Goal: Transaction & Acquisition: Purchase product/service

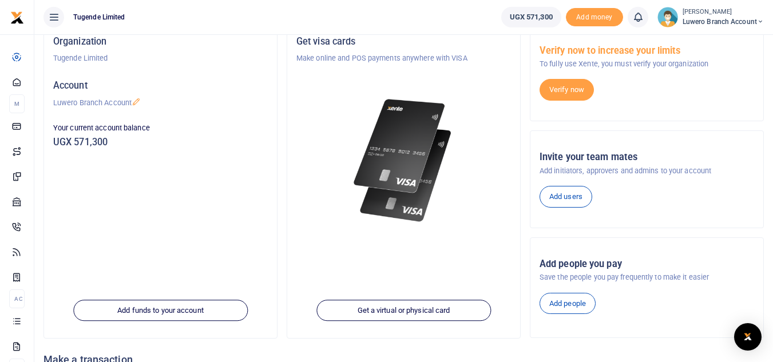
scroll to position [95, 0]
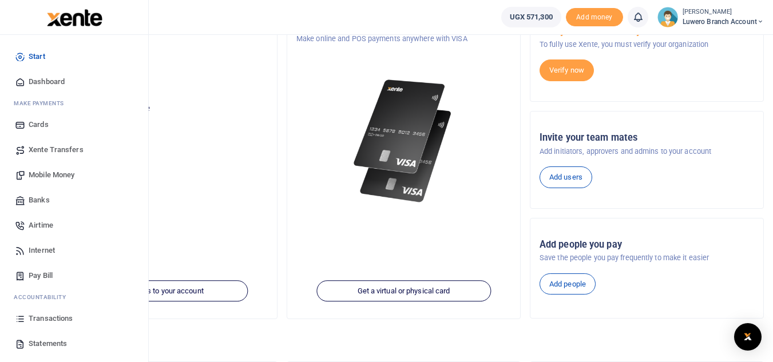
click at [64, 344] on span "Statements" at bounding box center [48, 343] width 38 height 11
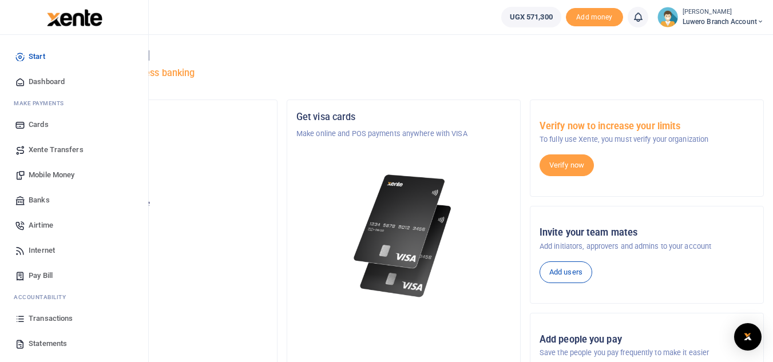
click at [64, 171] on span "Mobile Money" at bounding box center [52, 174] width 46 height 11
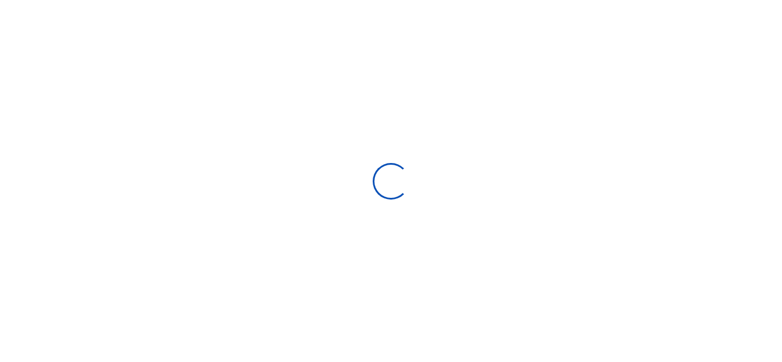
select select "ALL"
type input "08/11/2025 - 09/09/2025"
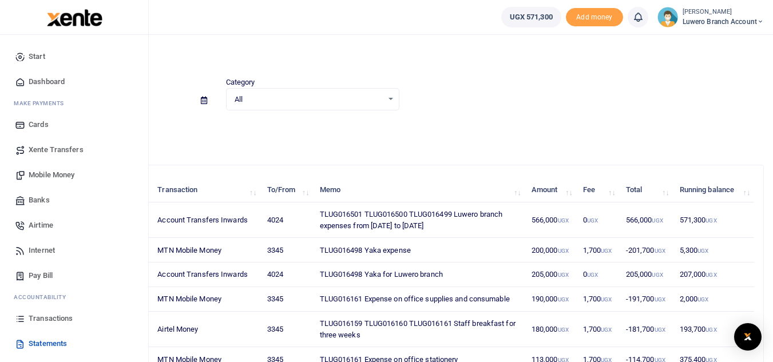
click at [44, 318] on span "Transactions" at bounding box center [51, 318] width 44 height 11
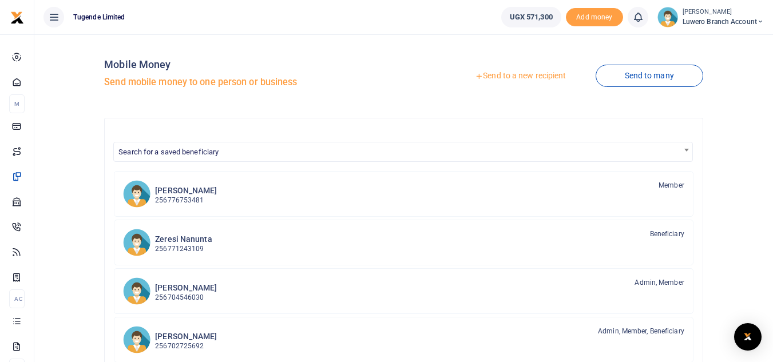
click at [511, 74] on link "Send to a new recipient" at bounding box center [520, 76] width 149 height 21
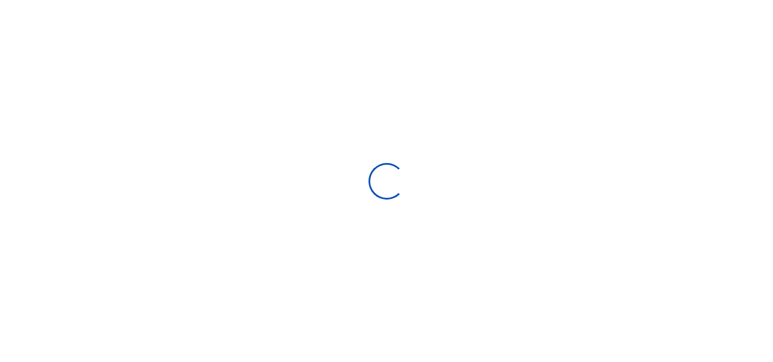
click at [496, 139] on div at bounding box center [386, 181] width 773 height 362
select select "Loading bundles"
select select
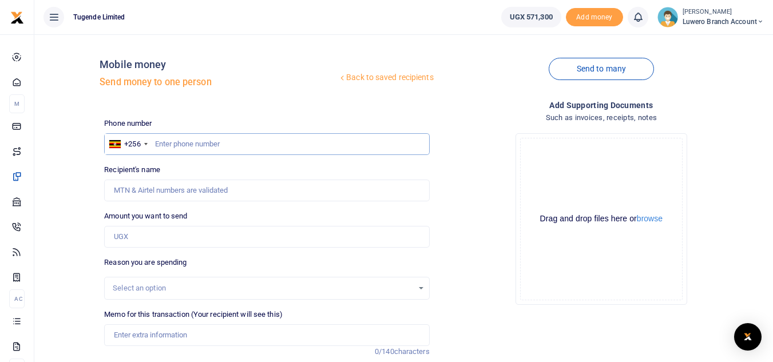
click at [152, 143] on input "text" at bounding box center [266, 144] width 325 height 22
paste input "755020363"
type input "755020363"
click at [157, 238] on input "Amount you want to send" at bounding box center [266, 237] width 325 height 22
type input "Sandra Kagoya"
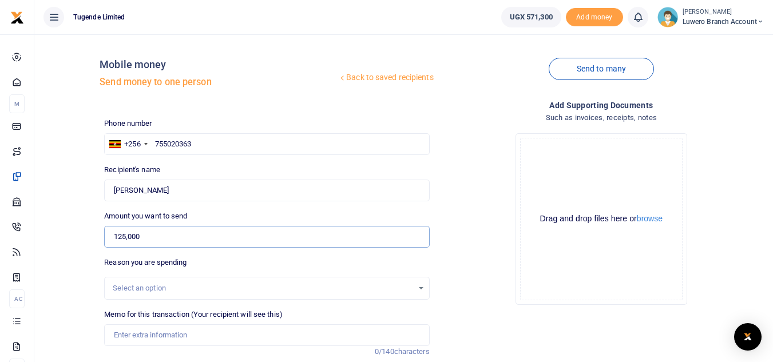
type input "125,000"
click at [226, 291] on div "Select an option" at bounding box center [263, 288] width 300 height 11
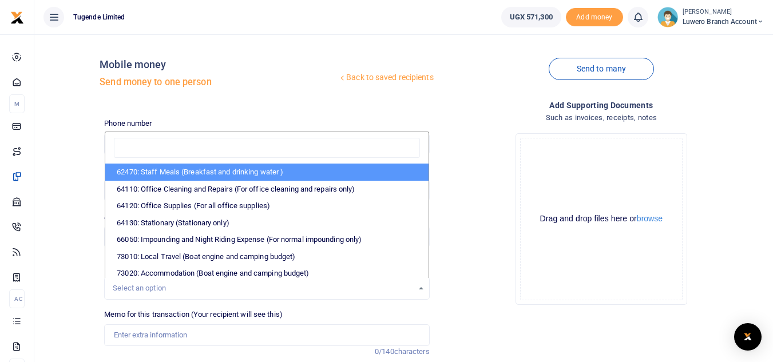
click at [224, 172] on li "62470: Staff Meals (Breakfast and drinking water )" at bounding box center [266, 172] width 323 height 17
select select "23"
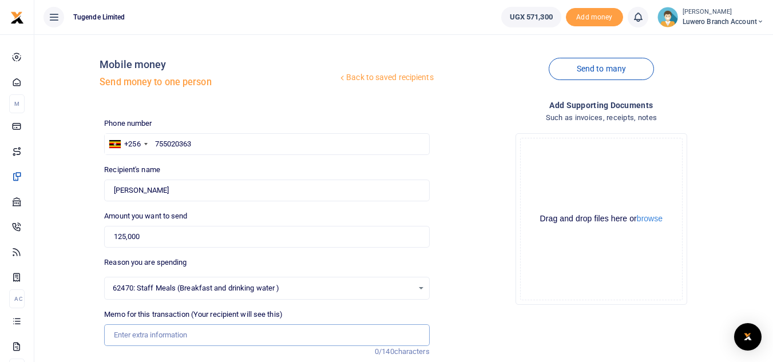
click at [178, 334] on input "Memo for this transaction (Your recipient will see this)" at bounding box center [266, 336] width 325 height 22
paste input "TLUG016501 TLUG016500 TLUG016499"
type input "TLUG016501 TLUG016500 TLUG016499 Staff breakfast for three weeks"
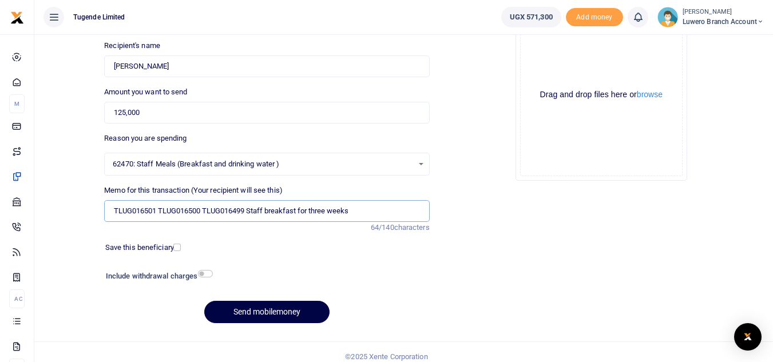
scroll to position [133, 0]
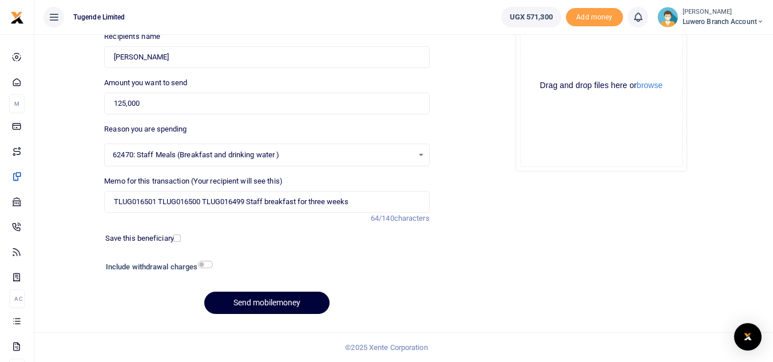
click at [280, 305] on button "Send mobilemoney" at bounding box center [266, 303] width 125 height 22
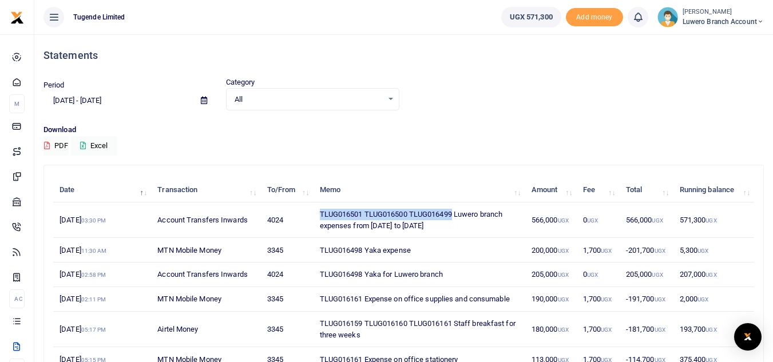
drag, startPoint x: 453, startPoint y: 210, endPoint x: 317, endPoint y: 211, distance: 136.8
click at [317, 211] on td "TLUG016501 TLUG016500 TLUG016499 Luwero branch expenses from 18th aug to 6th Se…" at bounding box center [419, 220] width 212 height 35
copy td "TLUG016501 TLUG016500 TLUG016499"
click at [432, 181] on th "Memo" at bounding box center [419, 190] width 212 height 25
drag, startPoint x: 409, startPoint y: 217, endPoint x: 322, endPoint y: 216, distance: 87.6
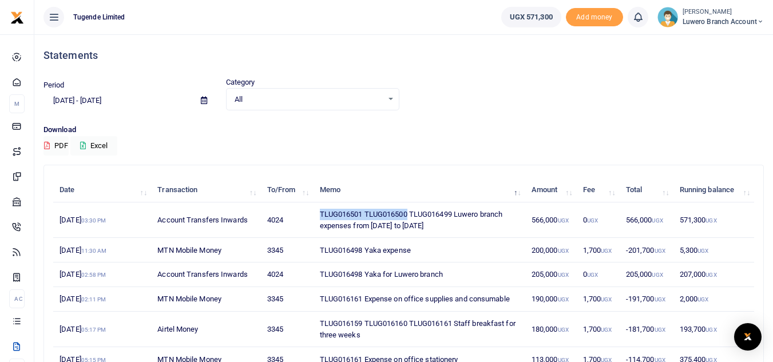
click at [322, 216] on td "TLUG016501 TLUG016500 TLUG016499 Luwero branch expenses from 18th aug to 6th Se…" at bounding box center [419, 220] width 212 height 35
copy td "TLUG016501 TLUG016500"
click at [303, 242] on td "3345" at bounding box center [286, 250] width 53 height 25
drag, startPoint x: 361, startPoint y: 215, endPoint x: 313, endPoint y: 220, distance: 48.4
click at [313, 220] on td "TLUG016501 TLUG016500 TLUG016499 Luwero branch expenses from 18th aug to 6th Se…" at bounding box center [419, 220] width 212 height 35
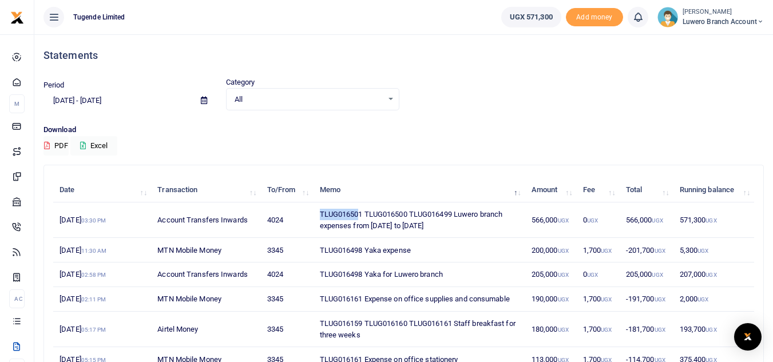
copy td "TLUG01650"
click at [363, 215] on td "TLUG016501 TLUG016500 TLUG016499 Luwero branch expenses from 18th aug to 6th Se…" at bounding box center [419, 220] width 212 height 35
drag, startPoint x: 363, startPoint y: 215, endPoint x: 315, endPoint y: 216, distance: 47.5
click at [315, 216] on td "TLUG016501 TLUG016500 TLUG016499 Luwero branch expenses from 18th aug to 6th Se…" at bounding box center [419, 220] width 212 height 35
copy td "TLUG016501"
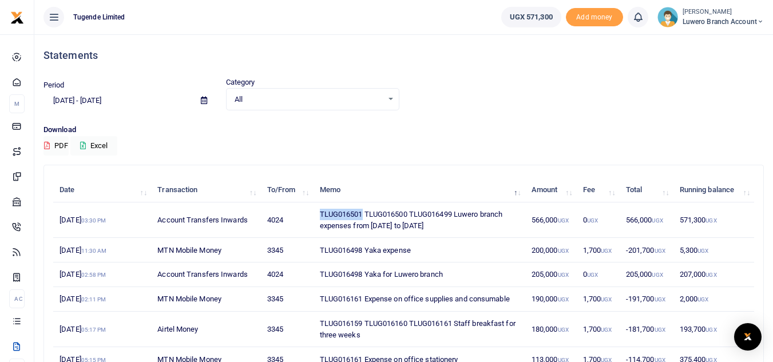
click at [706, 19] on span "Luwero Branch Account" at bounding box center [723, 22] width 81 height 10
click at [710, 82] on link "Logout" at bounding box center [720, 84] width 90 height 16
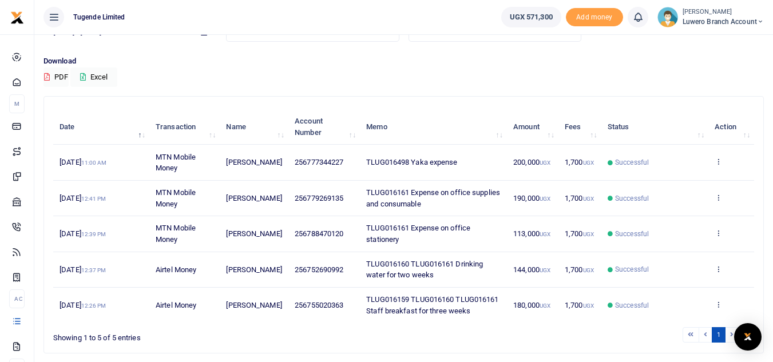
scroll to position [70, 0]
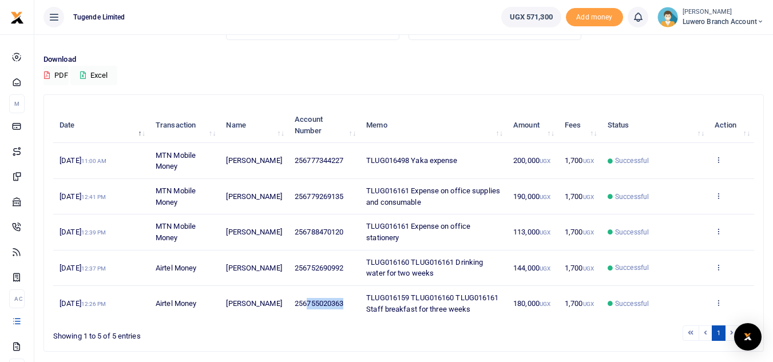
drag, startPoint x: 346, startPoint y: 302, endPoint x: 302, endPoint y: 308, distance: 44.0
click at [302, 308] on td "256755020363" at bounding box center [325, 303] width 72 height 35
copy span "755020363"
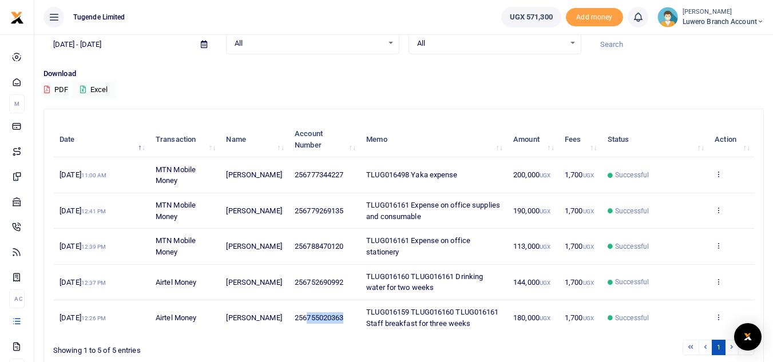
scroll to position [67, 0]
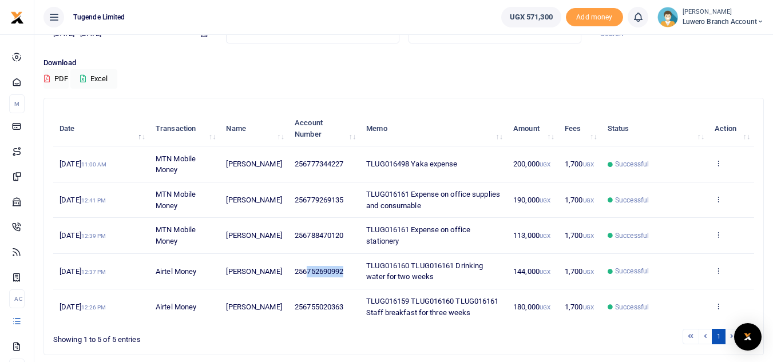
drag, startPoint x: 345, startPoint y: 272, endPoint x: 302, endPoint y: 273, distance: 43.0
click at [302, 273] on td "256752690992" at bounding box center [325, 271] width 72 height 35
copy span "752690992"
drag, startPoint x: 341, startPoint y: 233, endPoint x: 303, endPoint y: 239, distance: 38.3
click at [303, 239] on td "256788470120" at bounding box center [325, 235] width 72 height 35
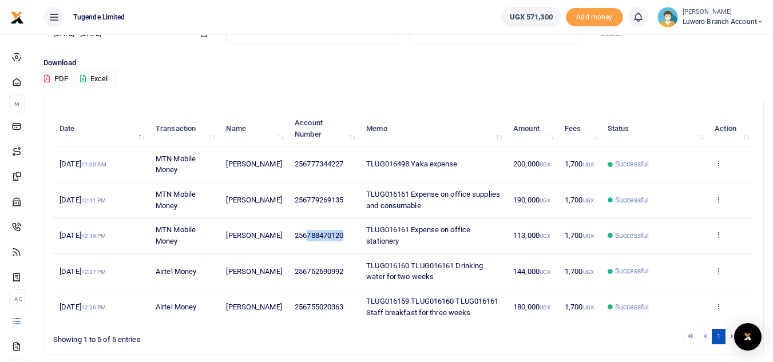
copy span "788470120"
drag, startPoint x: 342, startPoint y: 199, endPoint x: 302, endPoint y: 204, distance: 39.8
click at [302, 204] on td "256779269135" at bounding box center [325, 200] width 72 height 35
copy span "779269135"
click at [713, 23] on span "Luwero Branch Account" at bounding box center [723, 22] width 81 height 10
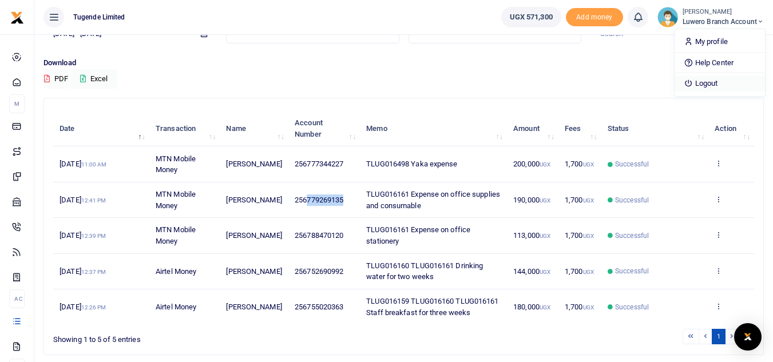
click at [705, 85] on link "Logout" at bounding box center [720, 84] width 90 height 16
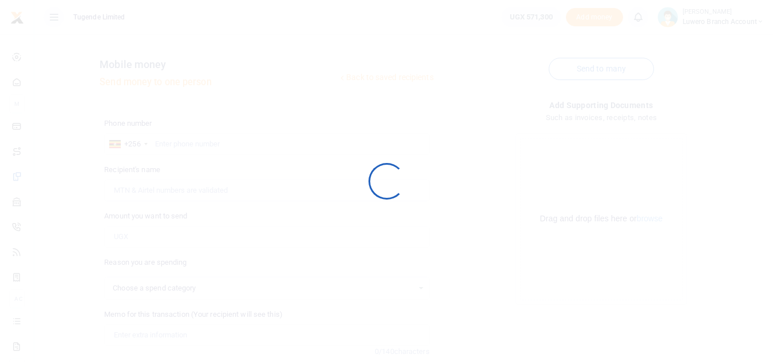
select select
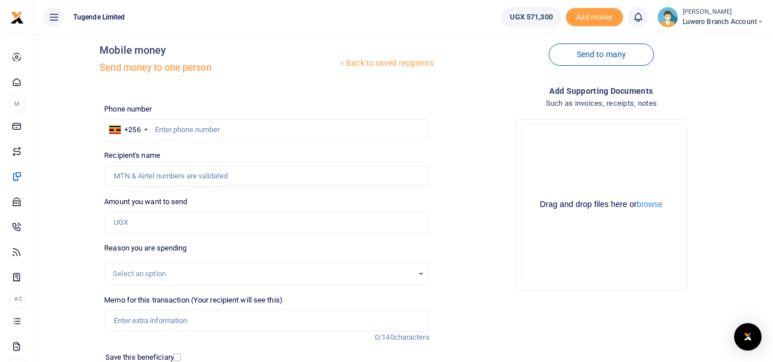
scroll to position [4, 0]
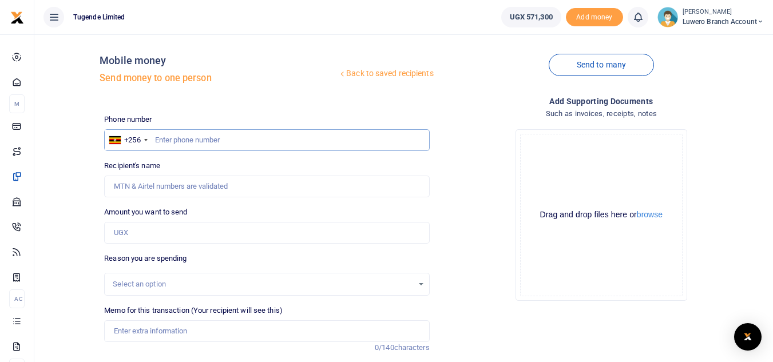
click at [157, 138] on input "text" at bounding box center [266, 140] width 325 height 22
paste input "752690992"
type input "752690992"
type input "[PERSON_NAME]"
click at [161, 238] on input "Amount you want to send" at bounding box center [266, 233] width 325 height 22
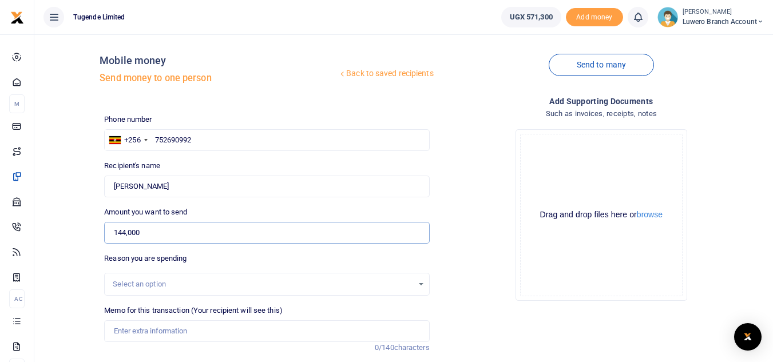
type input "144,000"
click at [392, 290] on div "Select an option" at bounding box center [267, 284] width 324 height 13
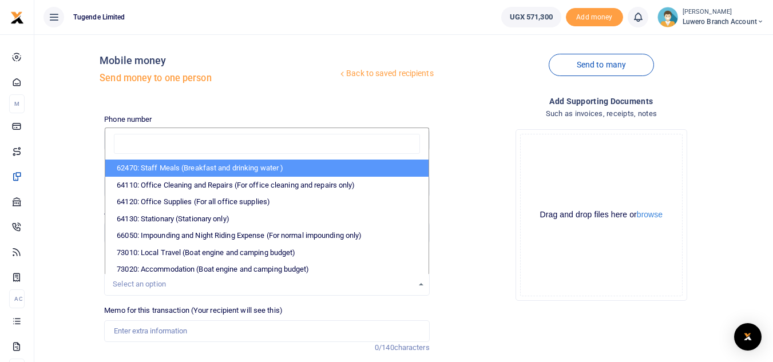
click at [240, 174] on li "62470: Staff Meals (Breakfast and drinking water )" at bounding box center [266, 168] width 323 height 17
select select "23"
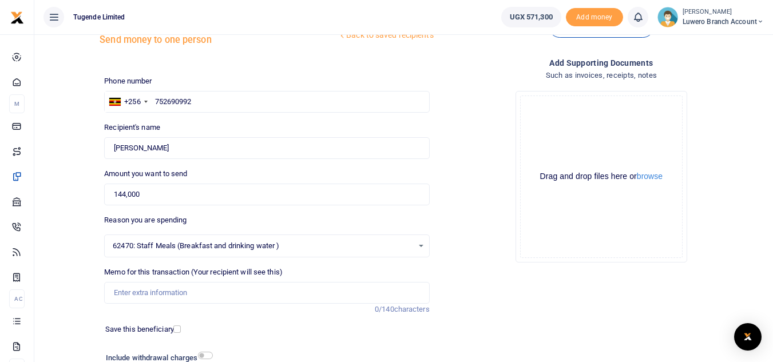
scroll to position [44, 0]
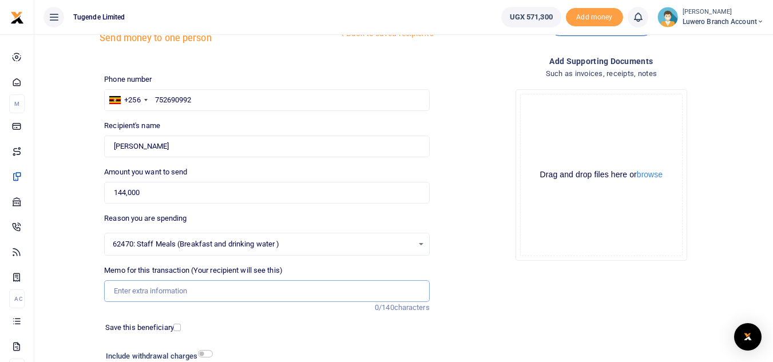
click at [159, 293] on input "Memo for this transaction (Your recipient will see this)" at bounding box center [266, 292] width 325 height 22
paste input "TLUG016501 TLUG016500"
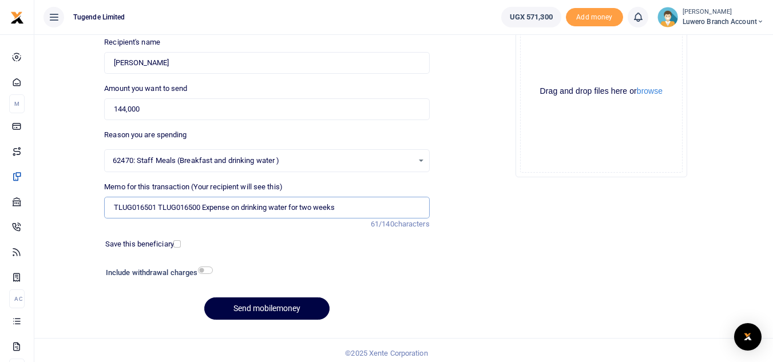
scroll to position [133, 0]
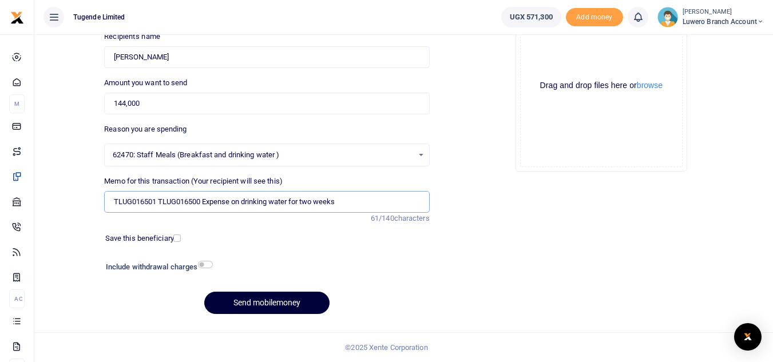
type input "TLUG016501 TLUG016500 Expense on drinking water for two weeks"
click at [305, 306] on button "Send mobilemoney" at bounding box center [266, 303] width 125 height 22
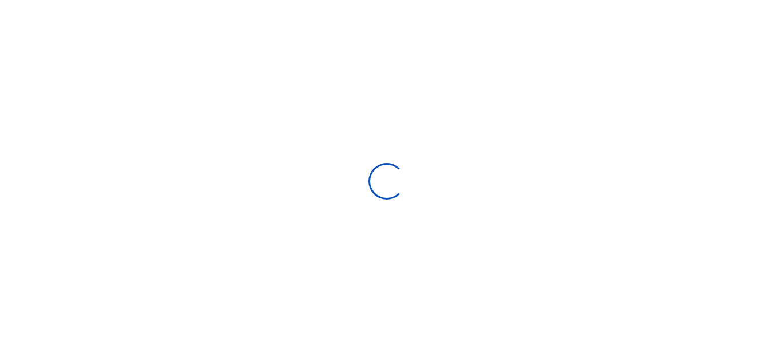
select select
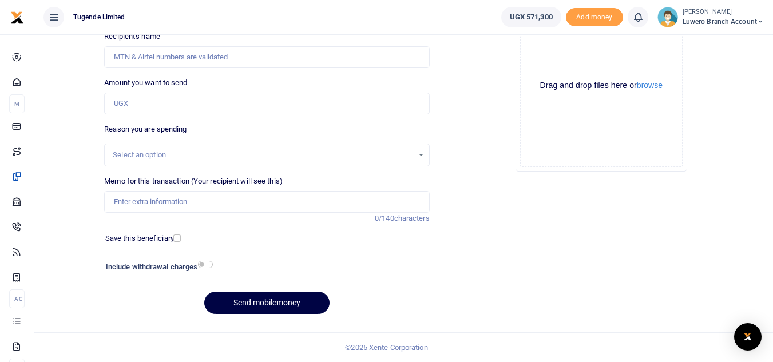
scroll to position [25, 0]
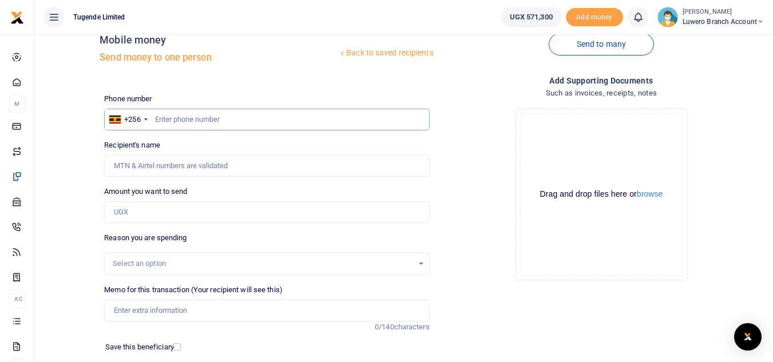
click at [165, 114] on input "text" at bounding box center [266, 120] width 325 height 22
paste input "788470120"
type input "788470120"
type input "[PERSON_NAME]"
type input "788470120"
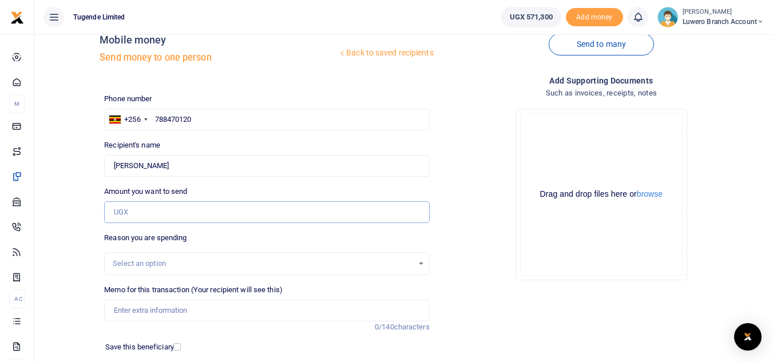
click at [169, 213] on input "Amount you want to send" at bounding box center [266, 213] width 325 height 22
type input "83,000"
click at [159, 260] on div "Select an option" at bounding box center [263, 263] width 300 height 11
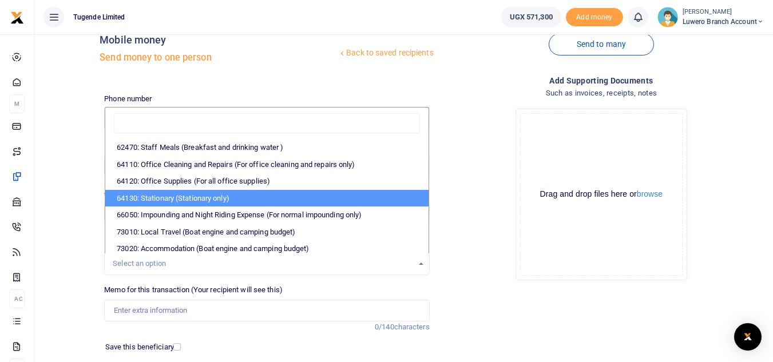
click at [219, 198] on li "64130: Stationary (Stationary only)" at bounding box center [266, 198] width 323 height 17
select select "26"
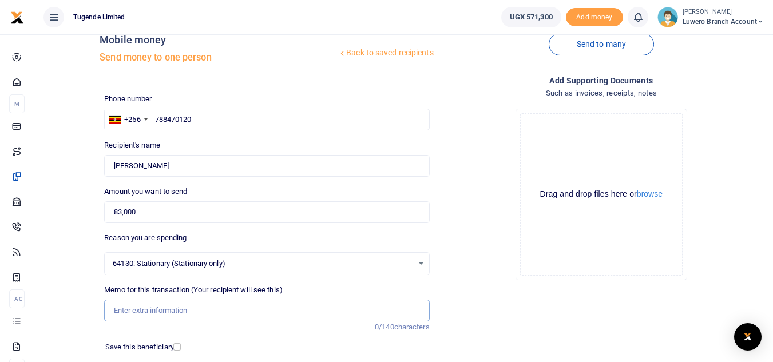
click at [131, 318] on input "Memo for this transaction (Your recipient will see this)" at bounding box center [266, 311] width 325 height 22
paste input "TLUG01650"
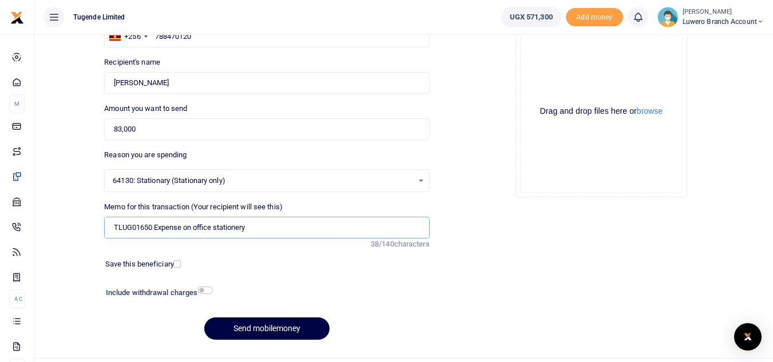
scroll to position [133, 0]
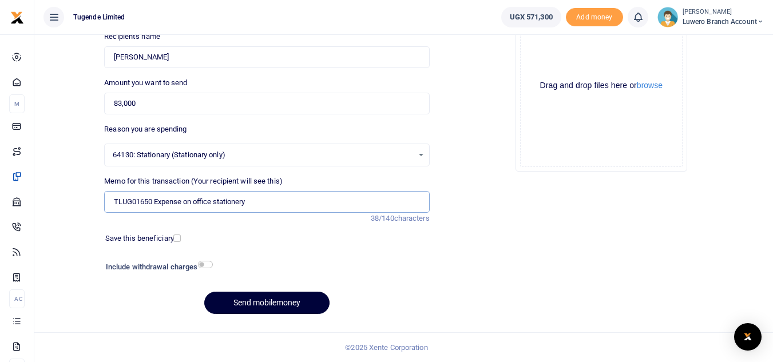
type input "TLUG01650 Expense on office stationery"
click at [289, 300] on button "Send mobilemoney" at bounding box center [266, 303] width 125 height 22
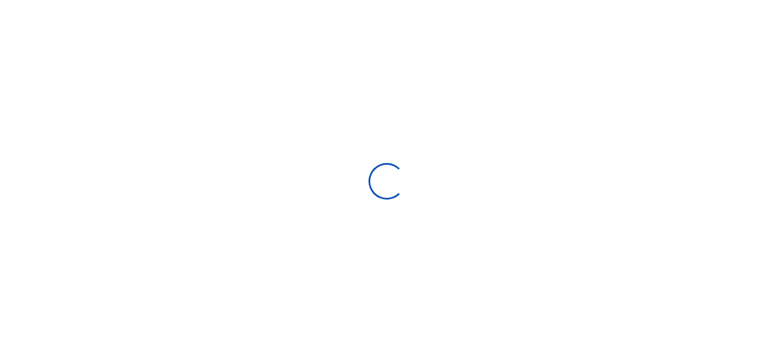
scroll to position [133, 0]
select select "Loading bundles"
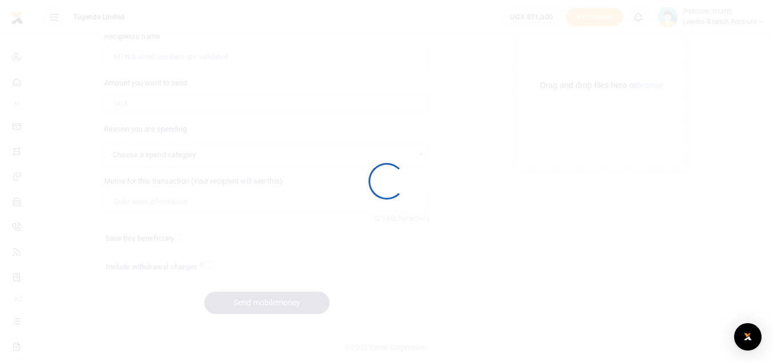
select select
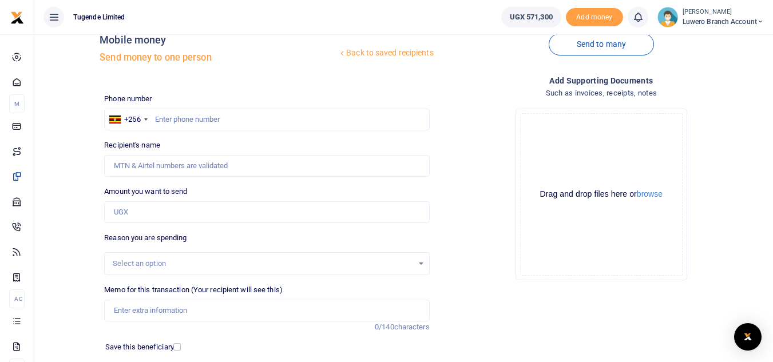
scroll to position [0, 0]
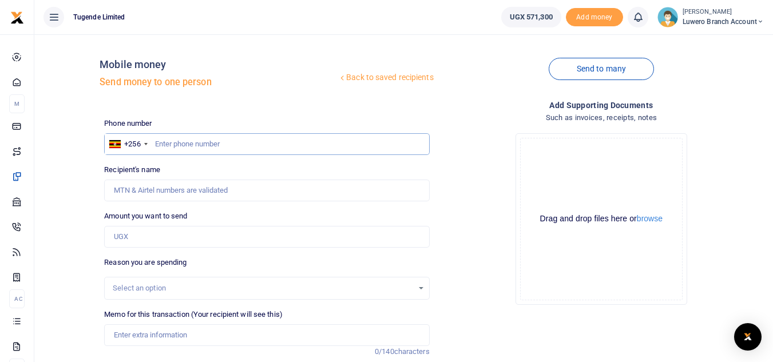
click at [164, 141] on input "text" at bounding box center [266, 144] width 325 height 22
paste input "779269135"
type input "779269135"
type input "Shiffah Kemigisha"
type input "779269135"
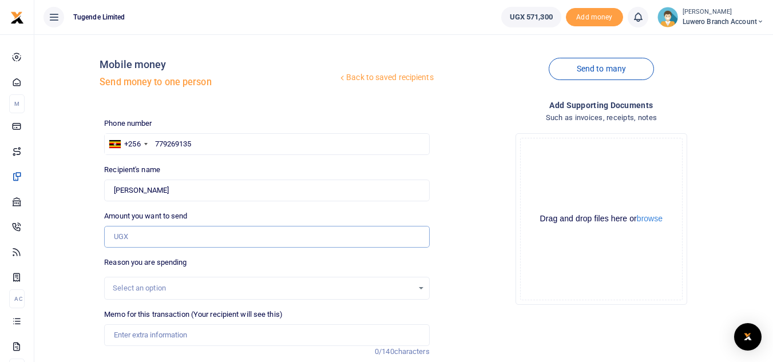
click at [157, 242] on input "Amount you want to send" at bounding box center [266, 237] width 325 height 22
type input "210,000"
click at [162, 289] on div "Select an option" at bounding box center [263, 288] width 300 height 11
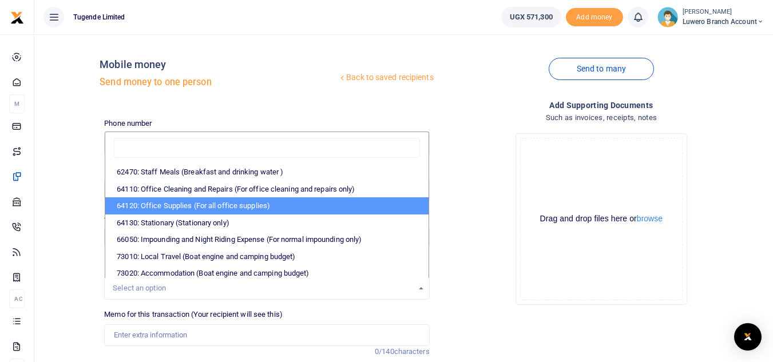
click at [248, 202] on li "64120: Office Supplies (For all office supplies)" at bounding box center [266, 206] width 323 height 17
select select "25"
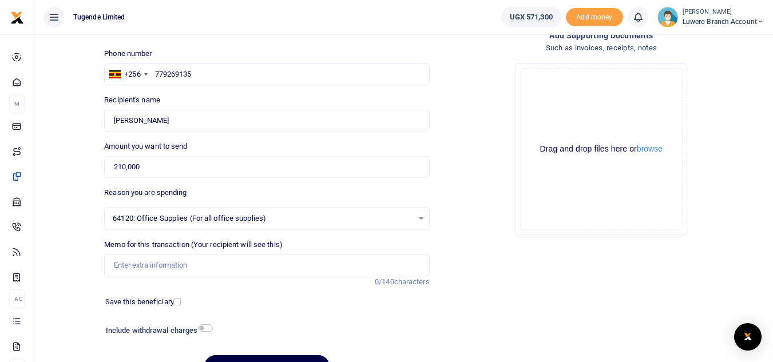
scroll to position [72, 0]
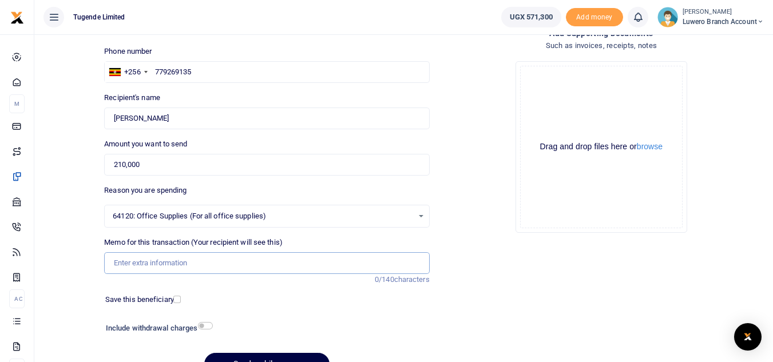
click at [177, 268] on input "Memo for this transaction (Your recipient will see this)" at bounding box center [266, 263] width 325 height 22
paste input "TLUG016501"
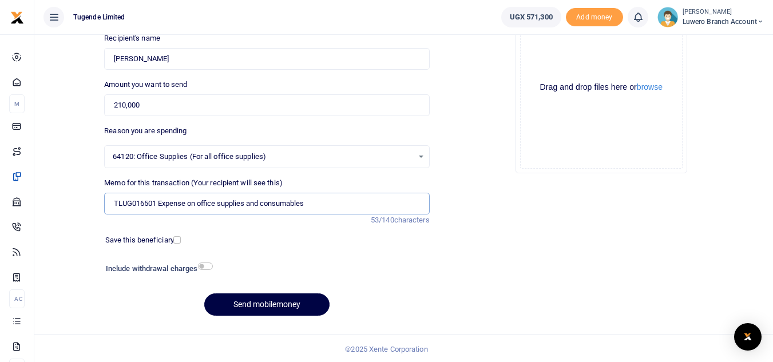
scroll to position [133, 0]
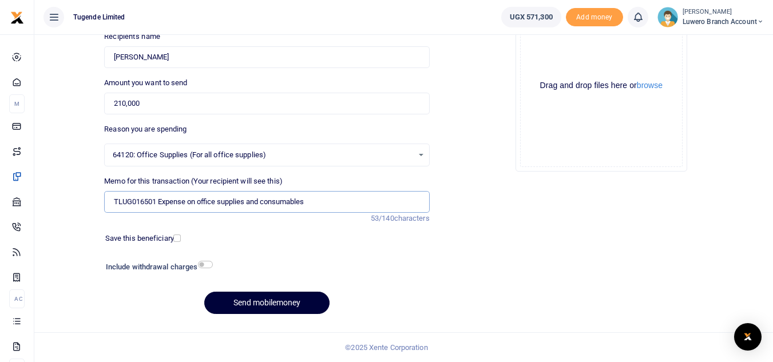
type input "TLUG016501 Expense on office supplies and consumables"
click at [277, 298] on button "Send mobilemoney" at bounding box center [266, 303] width 125 height 22
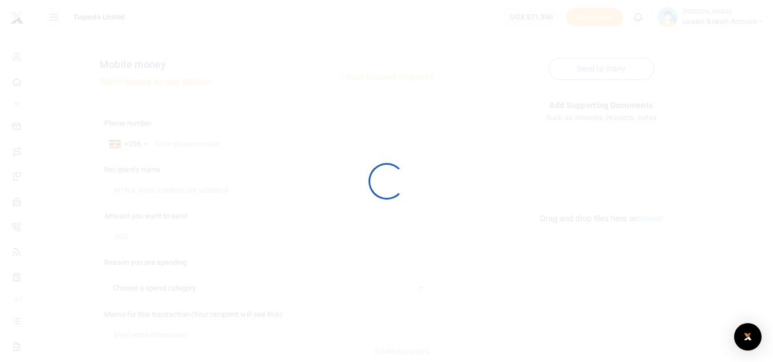
select select
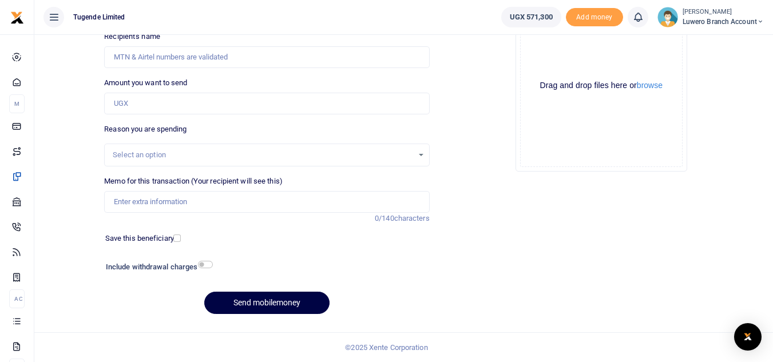
click at [709, 14] on small "[PERSON_NAME]" at bounding box center [723, 12] width 81 height 10
click at [711, 82] on link "Logout" at bounding box center [720, 84] width 90 height 16
